Goal: Information Seeking & Learning: Learn about a topic

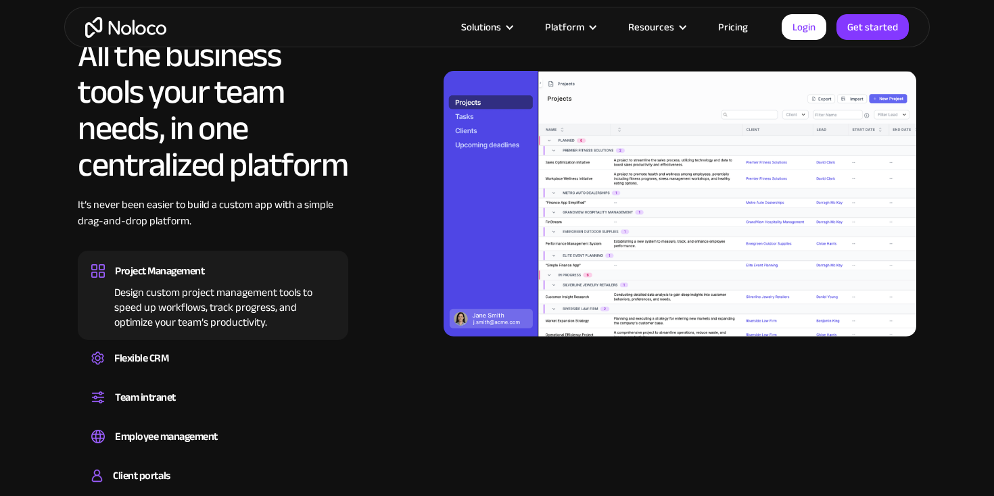
scroll to position [1233, 0]
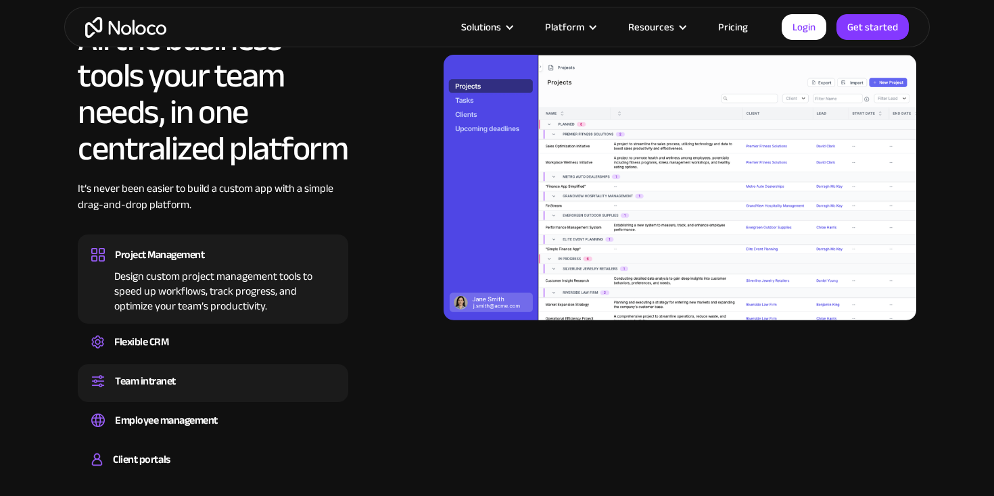
click at [173, 373] on div "Team intranet" at bounding box center [145, 381] width 61 height 20
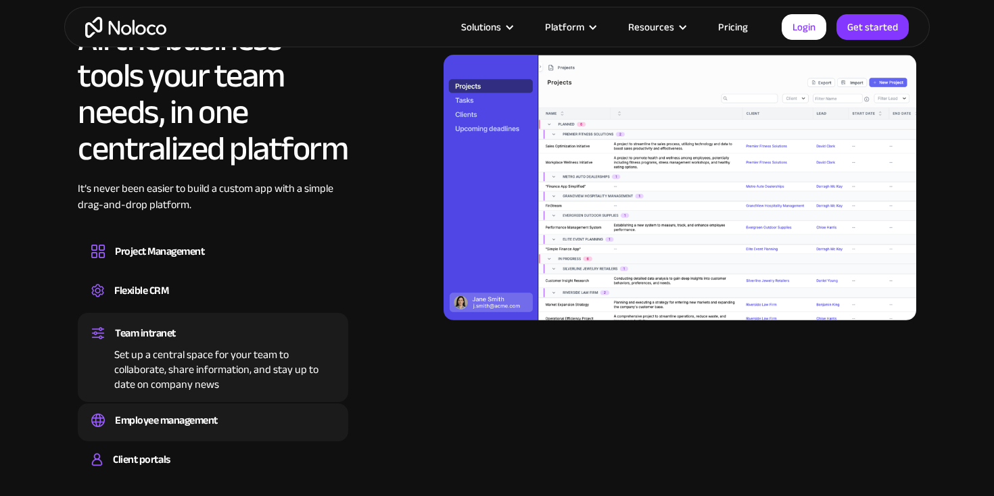
click at [178, 409] on div "Employee management Easily manage employee information, track performance, and …" at bounding box center [213, 423] width 270 height 38
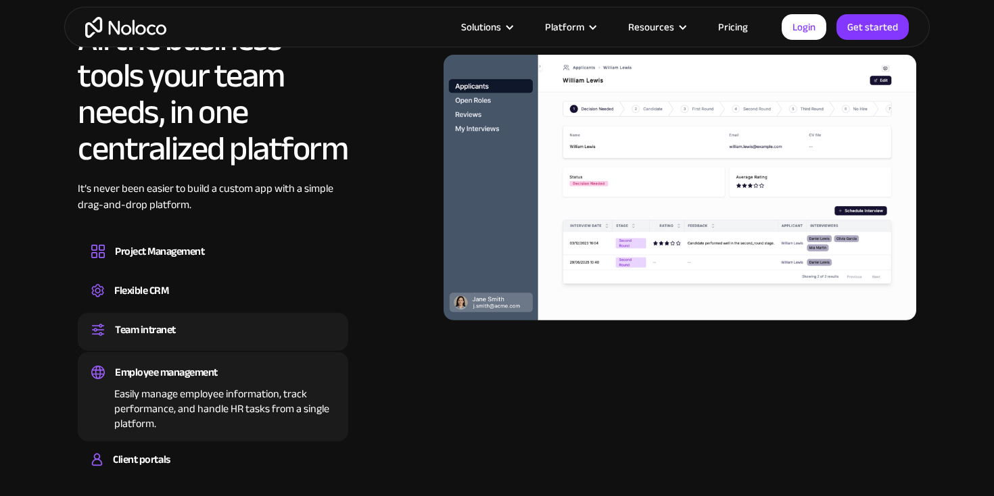
click at [169, 335] on div "Team intranet" at bounding box center [145, 330] width 61 height 20
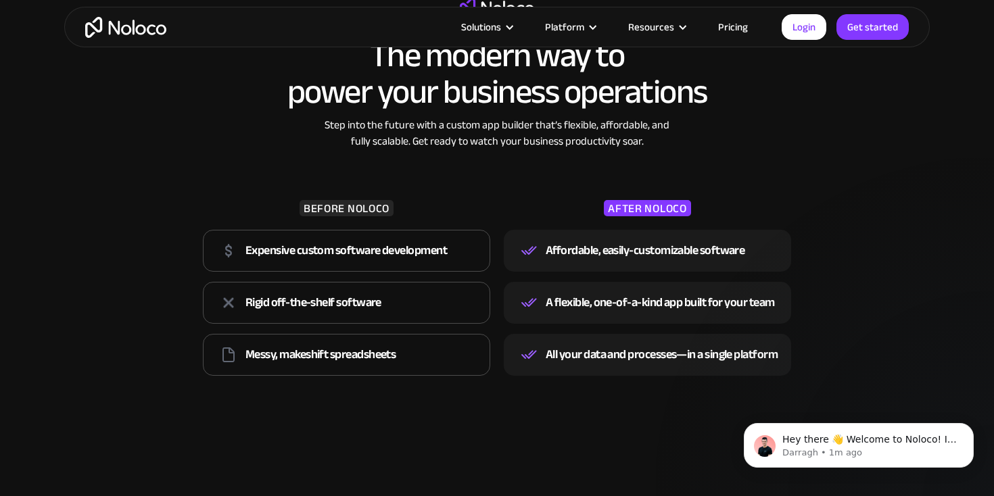
scroll to position [0, 0]
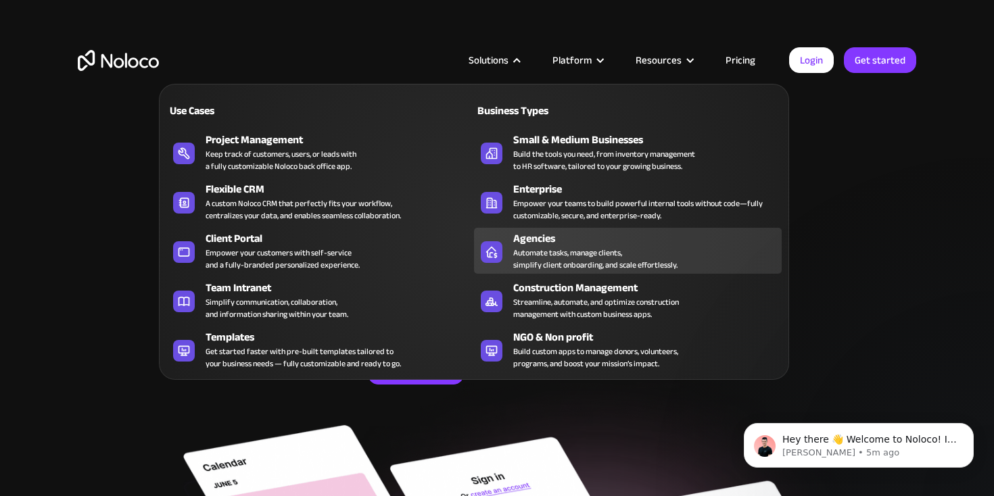
click at [591, 239] on div "Agencies" at bounding box center [650, 239] width 275 height 16
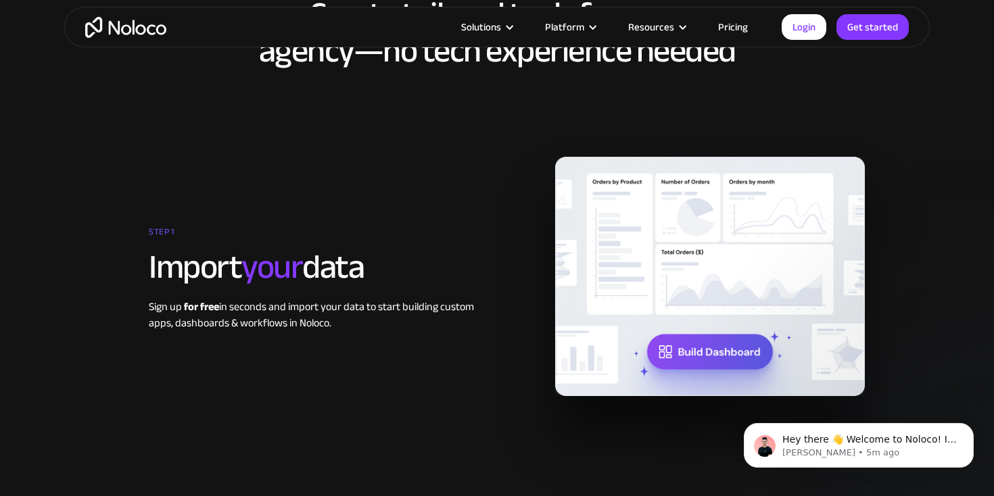
scroll to position [1630, 0]
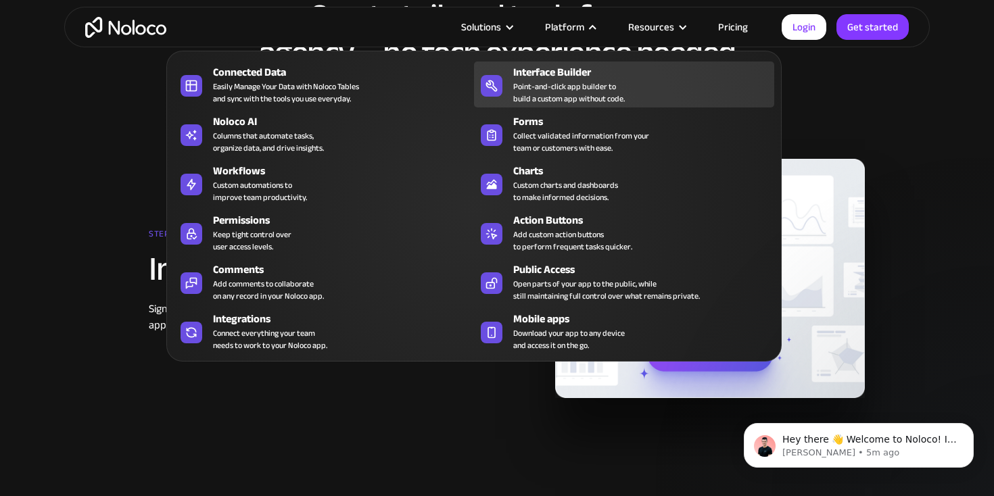
click at [659, 85] on div "Interface Builder Point-and-click app builder to build a custom app without cod…" at bounding box center [640, 84] width 254 height 41
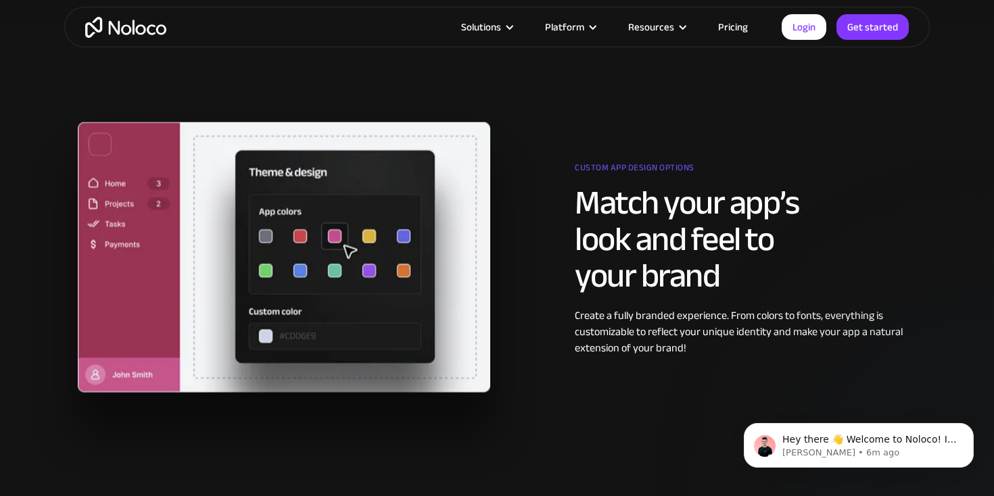
scroll to position [1215, 0]
